Goal: Task Accomplishment & Management: Use online tool/utility

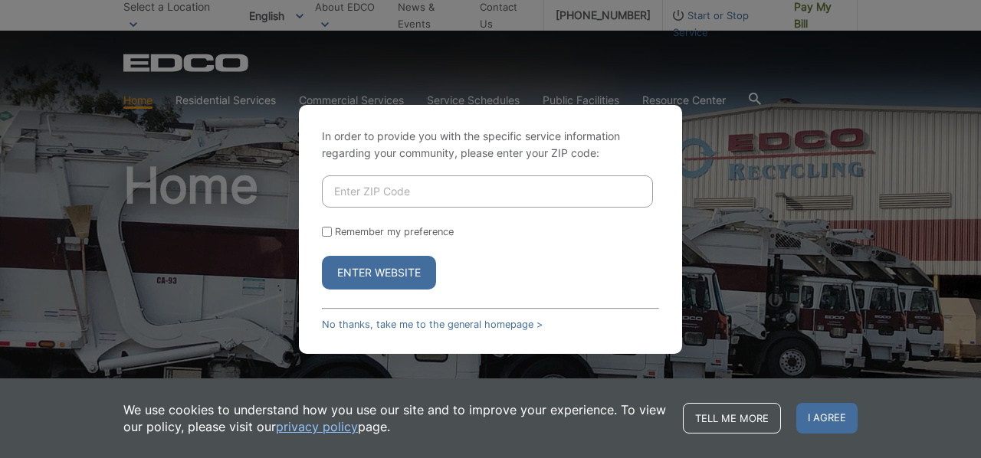
click at [323, 232] on input "Remember my preference" at bounding box center [327, 232] width 10 height 10
checkbox input "true"
click at [405, 195] on input "Enter ZIP Code" at bounding box center [487, 191] width 331 height 32
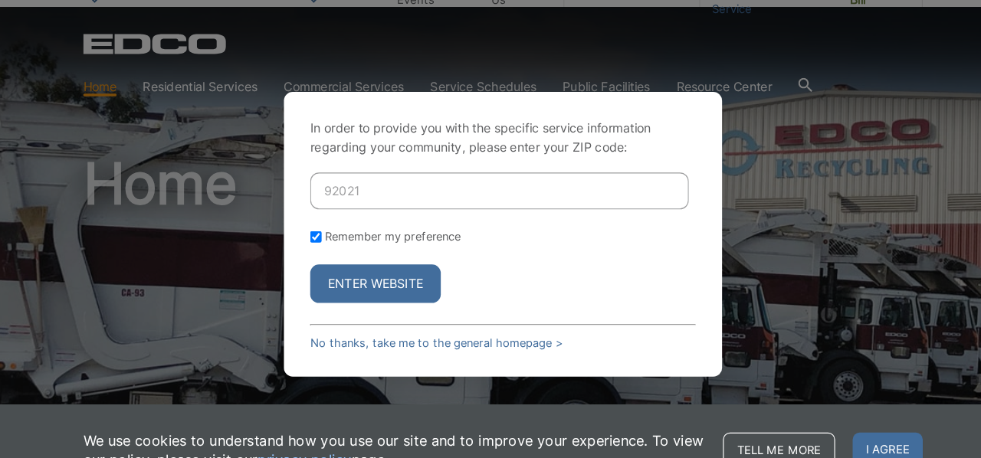
type input "92021"
click at [388, 267] on button "Enter Website" at bounding box center [379, 273] width 114 height 34
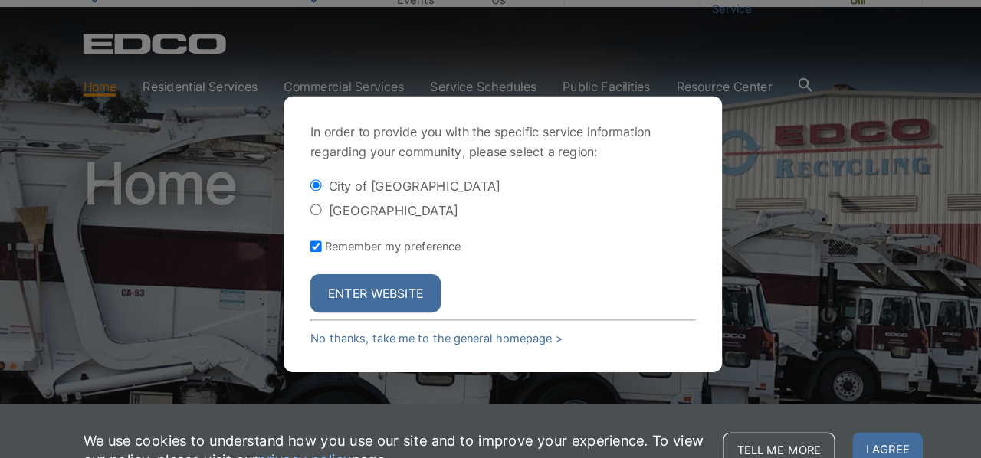
click at [394, 281] on button "Enter Website" at bounding box center [379, 281] width 114 height 34
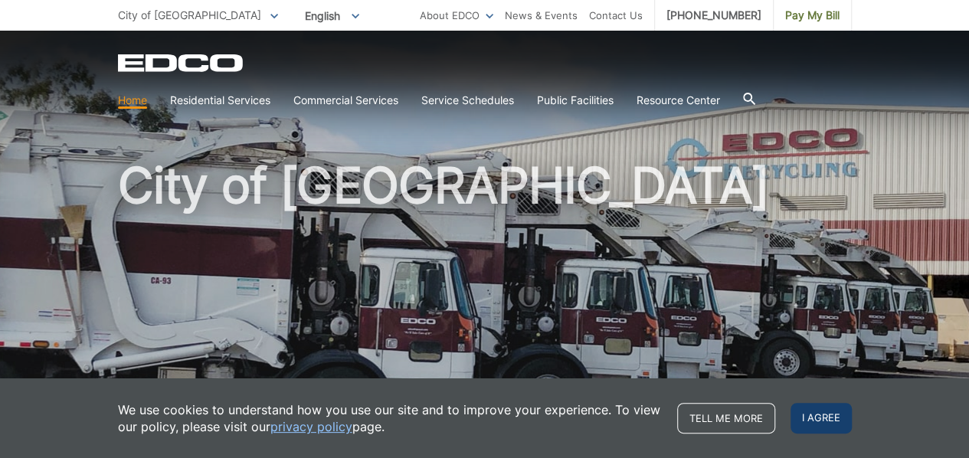
click at [813, 411] on span "I agree" at bounding box center [821, 418] width 61 height 31
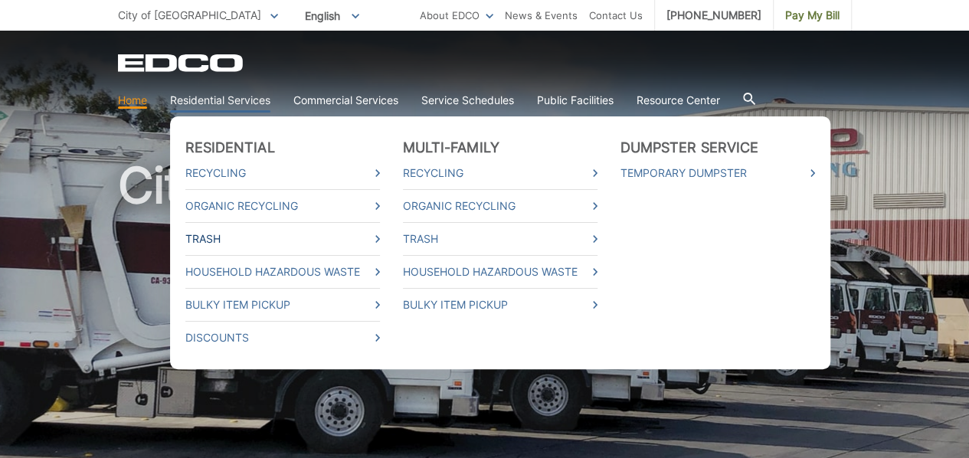
click at [215, 240] on link "Trash" at bounding box center [282, 239] width 195 height 17
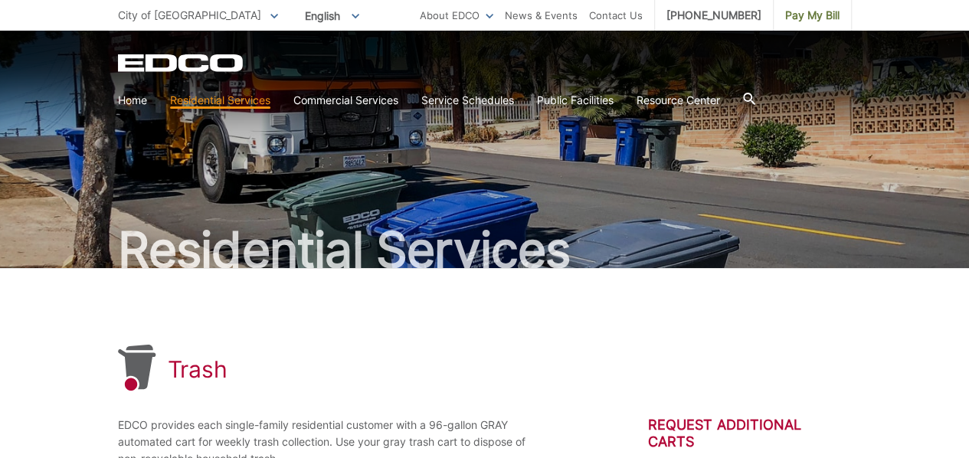
click at [204, 52] on div "EDCO Logo Home Residential Services Residential Recycling Organic Recycling Tra…" at bounding box center [484, 73] width 969 height 84
click at [202, 62] on icon "EDCO Logo" at bounding box center [181, 63] width 127 height 18
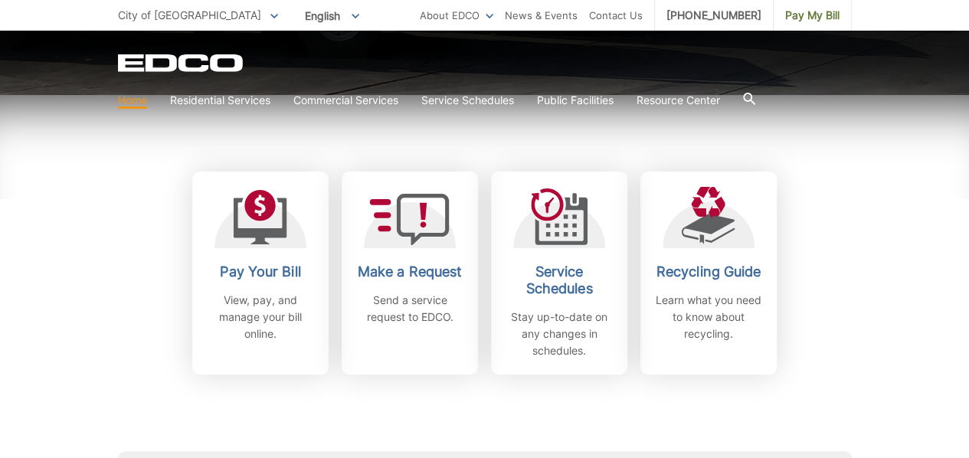
scroll to position [412, 0]
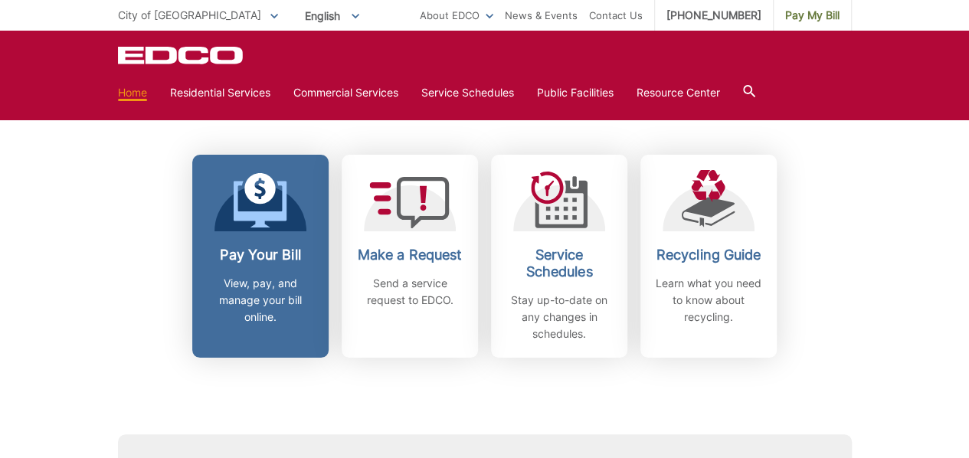
click at [286, 266] on div "Pay Your Bill View, pay, and manage your bill online." at bounding box center [260, 286] width 113 height 79
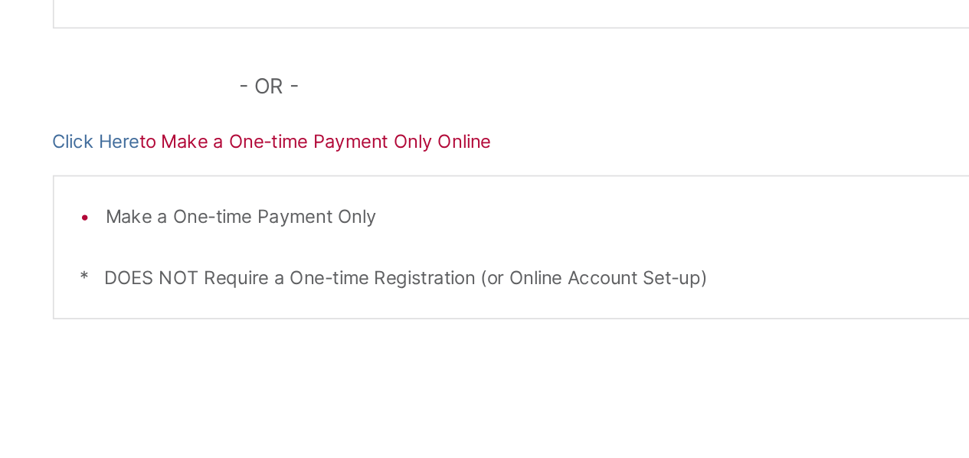
scroll to position [411, 0]
click at [123, 264] on link "Click Here" at bounding box center [143, 270] width 51 height 17
